Goal: Complete application form

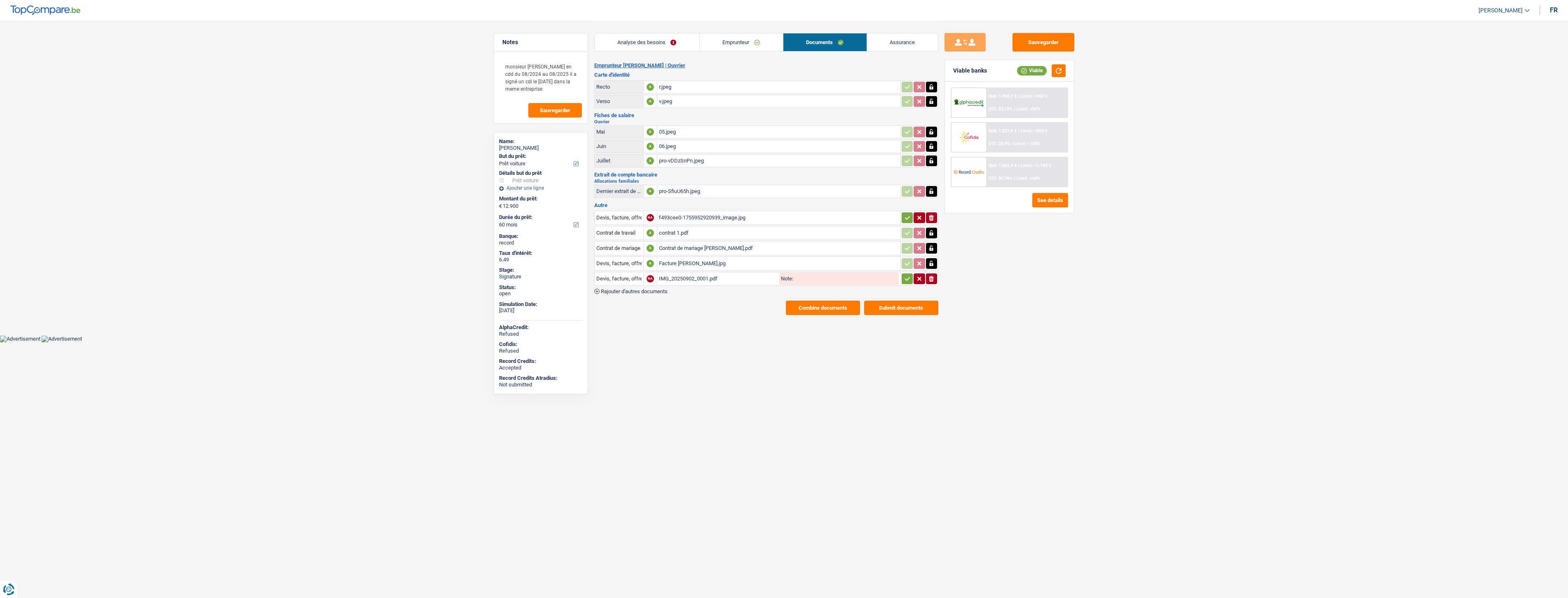
select select "car"
select select "60"
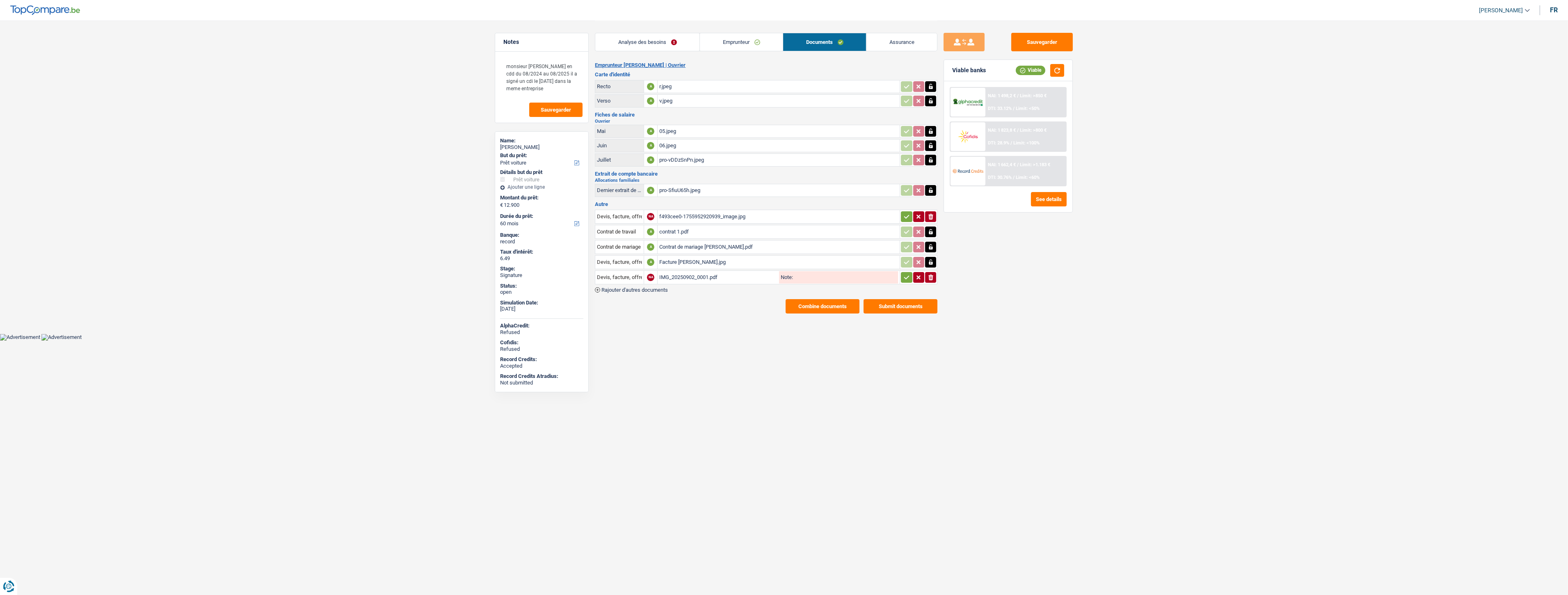
click at [680, 259] on div "Facture [PERSON_NAME].jpg" at bounding box center [779, 262] width 239 height 13
drag, startPoint x: 752, startPoint y: 42, endPoint x: 755, endPoint y: 47, distance: 5.8
click at [752, 42] on link "Emprunteur" at bounding box center [741, 42] width 83 height 18
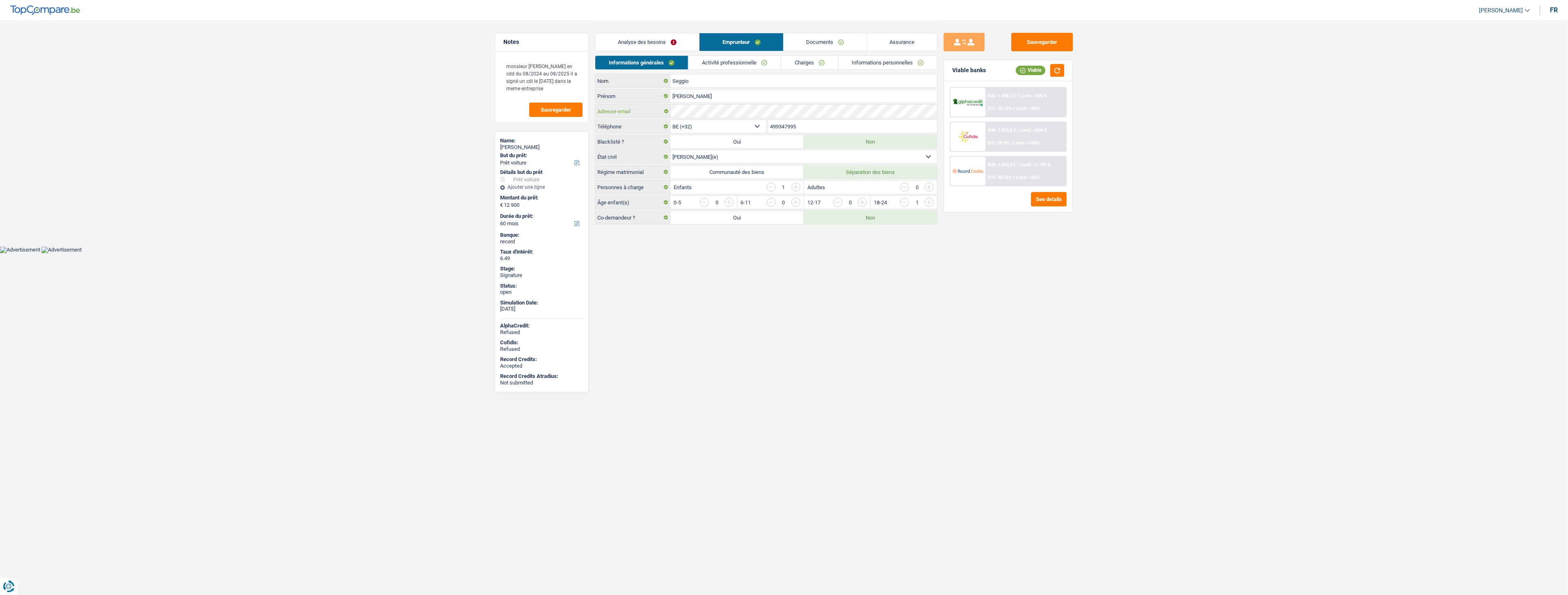
click at [665, 99] on div "Seggio Nom [PERSON_NAME] Adresse email BE (+32) LU (+352) Sélectionner une opti…" at bounding box center [767, 149] width 343 height 151
